Goal: Find specific page/section: Find specific page/section

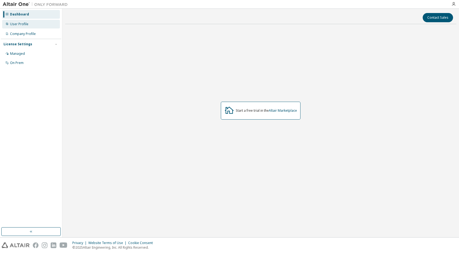
click at [25, 27] on div "User Profile" at bounding box center [31, 24] width 58 height 9
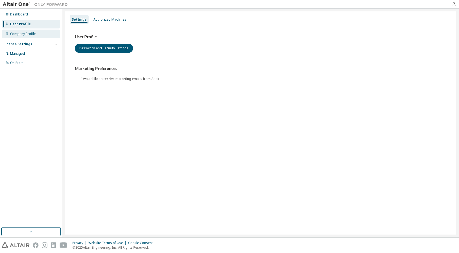
click at [39, 35] on div "Company Profile" at bounding box center [31, 34] width 58 height 9
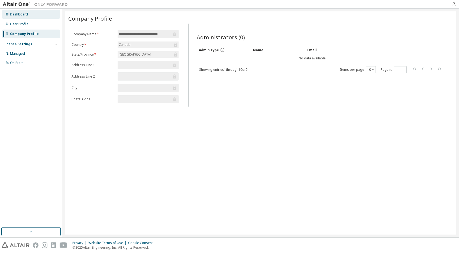
click at [23, 13] on div "Dashboard" at bounding box center [19, 14] width 18 height 4
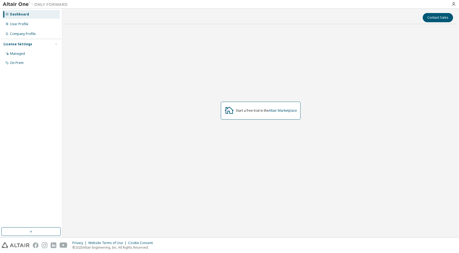
click at [451, 3] on div at bounding box center [454, 4] width 11 height 4
click at [455, 5] on icon "button" at bounding box center [454, 4] width 4 height 4
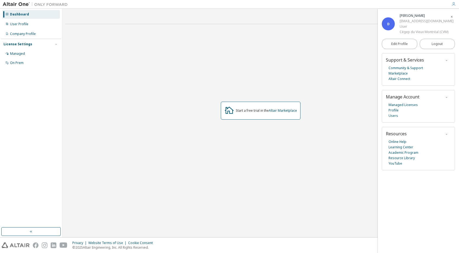
click at [410, 24] on div "User" at bounding box center [427, 26] width 54 height 5
drag, startPoint x: 442, startPoint y: 22, endPoint x: 401, endPoint y: 21, distance: 41.2
click at [401, 21] on div "e.dupshall@etu.cvm.qc.ca" at bounding box center [427, 20] width 54 height 5
copy div "e.dupshall@etu.cvm.qc.ca"
click at [401, 79] on link "Altair Connect" at bounding box center [400, 78] width 22 height 5
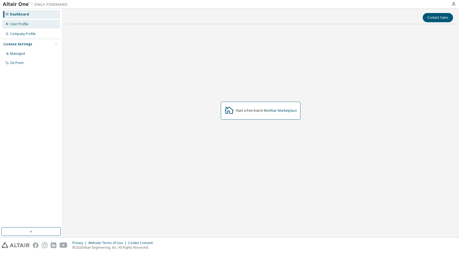
click at [44, 23] on div "User Profile" at bounding box center [31, 24] width 58 height 9
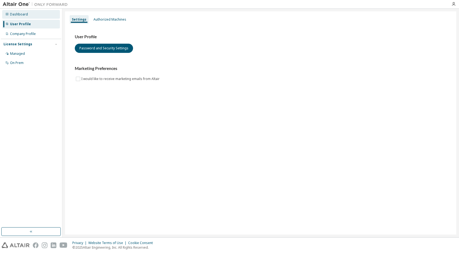
click at [41, 15] on div "Dashboard" at bounding box center [31, 14] width 58 height 9
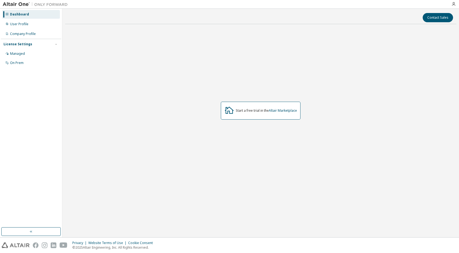
click at [267, 114] on div "Start a free trial in the Altair Marketplace" at bounding box center [261, 111] width 80 height 18
click at [275, 110] on link "Altair Marketplace" at bounding box center [283, 110] width 28 height 5
click at [292, 109] on link "Altair Marketplace" at bounding box center [283, 110] width 28 height 5
drag, startPoint x: 0, startPoint y: 0, endPoint x: 304, endPoint y: 114, distance: 324.3
click at [304, 114] on div "Start a free trial in the Altair Marketplace" at bounding box center [261, 110] width 392 height 164
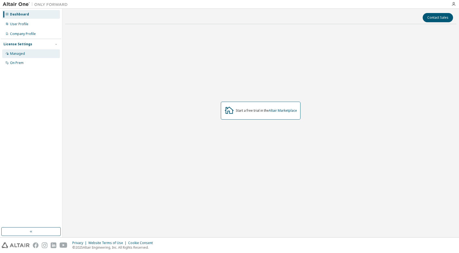
click at [27, 57] on div "Managed" at bounding box center [31, 53] width 58 height 9
click at [292, 112] on link "Altair Marketplace" at bounding box center [283, 110] width 28 height 5
click at [36, 65] on div "On Prem" at bounding box center [31, 63] width 58 height 9
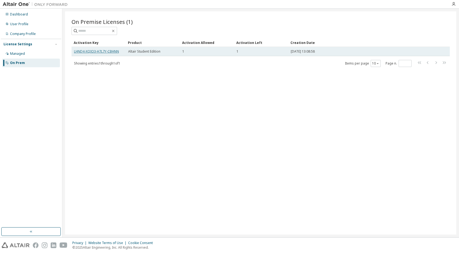
click at [105, 51] on link "LHND4-XQIO3-H7L7Y-CBHNN" at bounding box center [96, 51] width 45 height 5
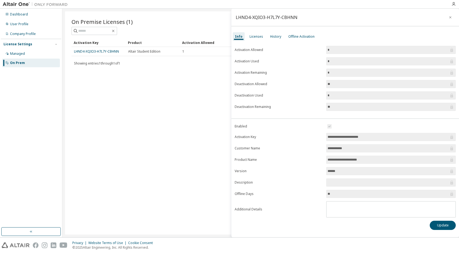
click at [151, 103] on div "On Premise Licenses (1) Clear Load Save Save As Field Operator Value Select fil…" at bounding box center [261, 122] width 392 height 223
